Goal: Information Seeking & Learning: Learn about a topic

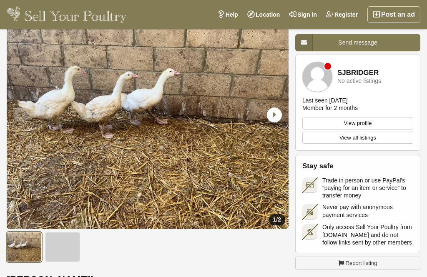
scroll to position [69, 0]
click at [272, 113] on icon "Next slide" at bounding box center [274, 114] width 15 height 15
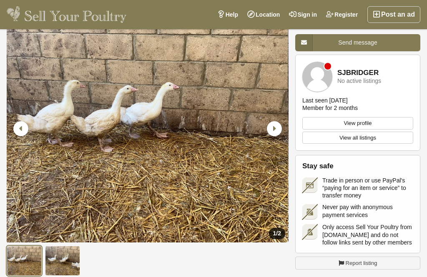
scroll to position [52, 0]
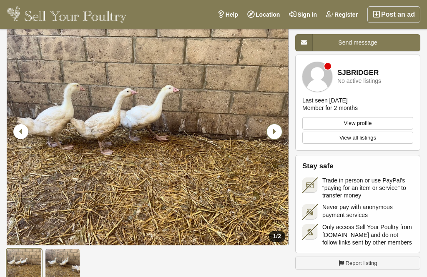
click at [272, 132] on icon "Next slide" at bounding box center [274, 131] width 15 height 15
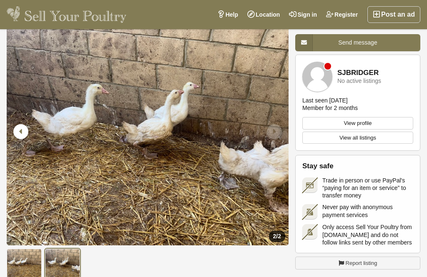
click at [26, 171] on img "2 / 2" at bounding box center [148, 132] width 282 height 228
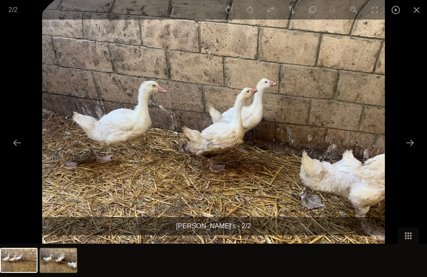
click at [410, 143] on button "Next slide" at bounding box center [410, 143] width 18 height 16
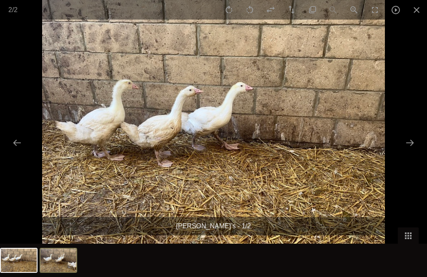
click at [61, 256] on img at bounding box center [58, 260] width 36 height 23
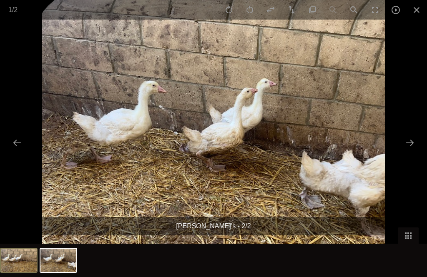
click at [11, 262] on img at bounding box center [19, 260] width 36 height 23
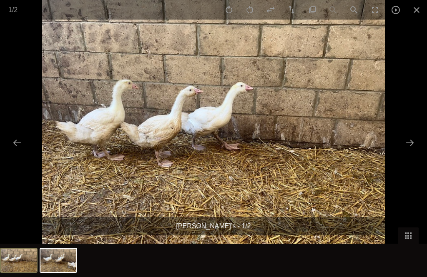
click at [49, 261] on img at bounding box center [58, 260] width 36 height 23
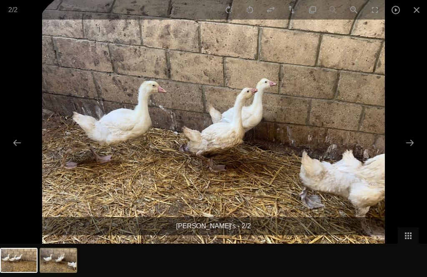
click at [12, 257] on img at bounding box center [19, 260] width 36 height 23
click at [413, 12] on button "Close gallery" at bounding box center [416, 10] width 21 height 20
